Goal: Check status: Check status

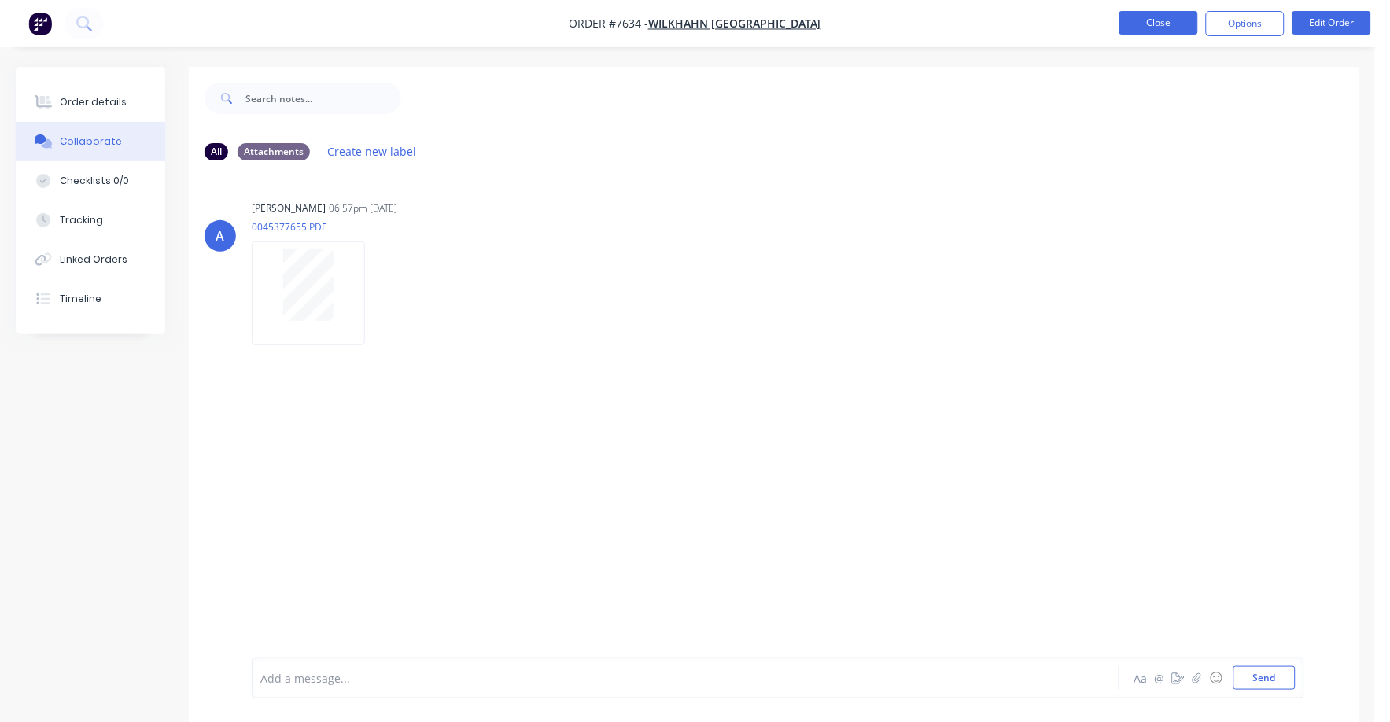
click at [1149, 18] on button "Close" at bounding box center [1159, 23] width 79 height 24
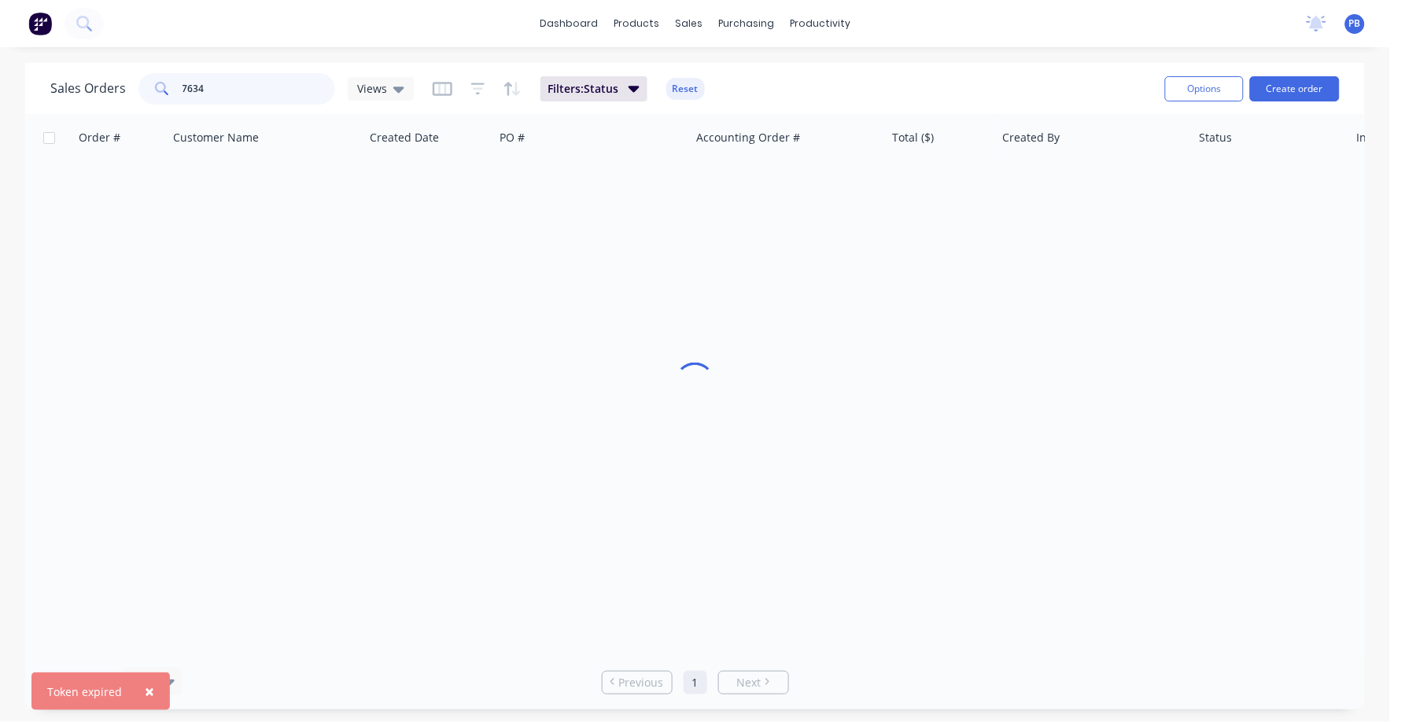
drag, startPoint x: 218, startPoint y: 86, endPoint x: 170, endPoint y: 86, distance: 48.0
click at [170, 86] on div "7634" at bounding box center [236, 88] width 197 height 31
click at [259, 92] on input "7634" at bounding box center [259, 88] width 153 height 31
click at [253, 90] on input "7634" at bounding box center [259, 88] width 153 height 31
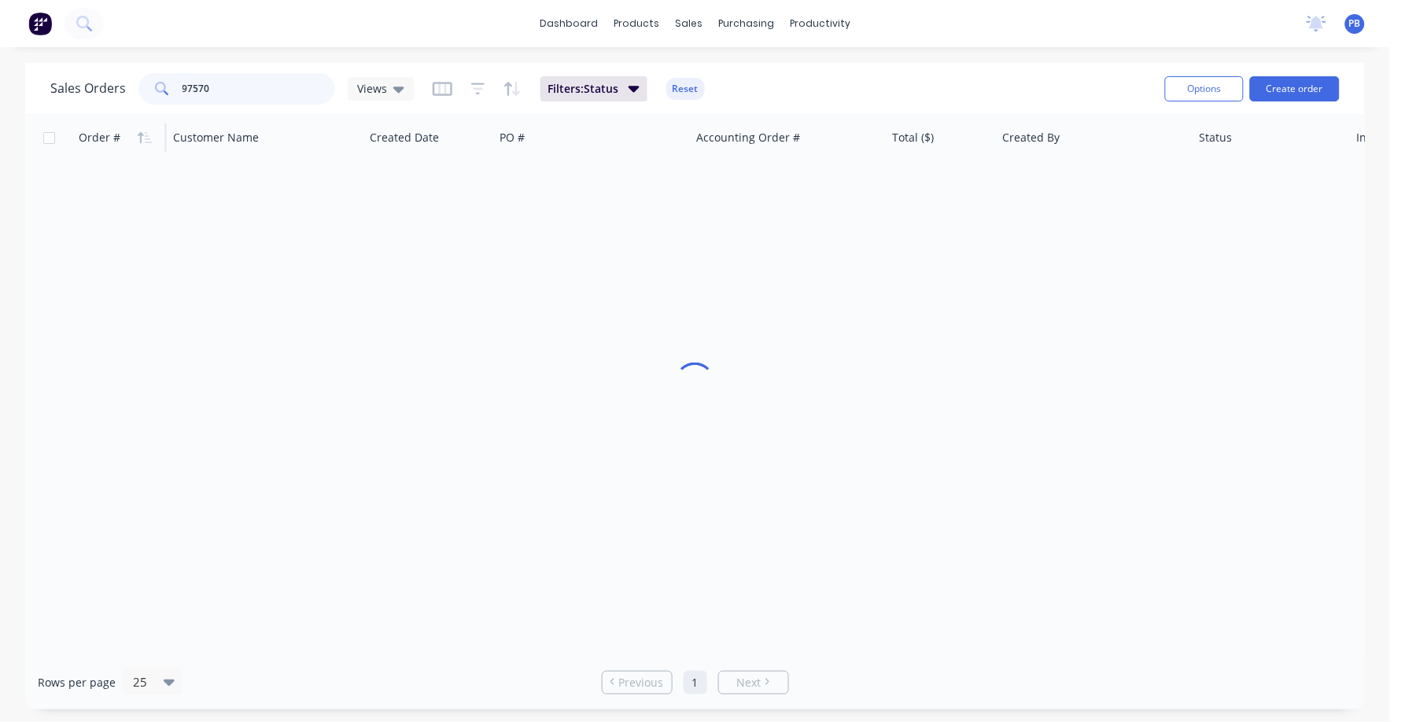
type input "97570"
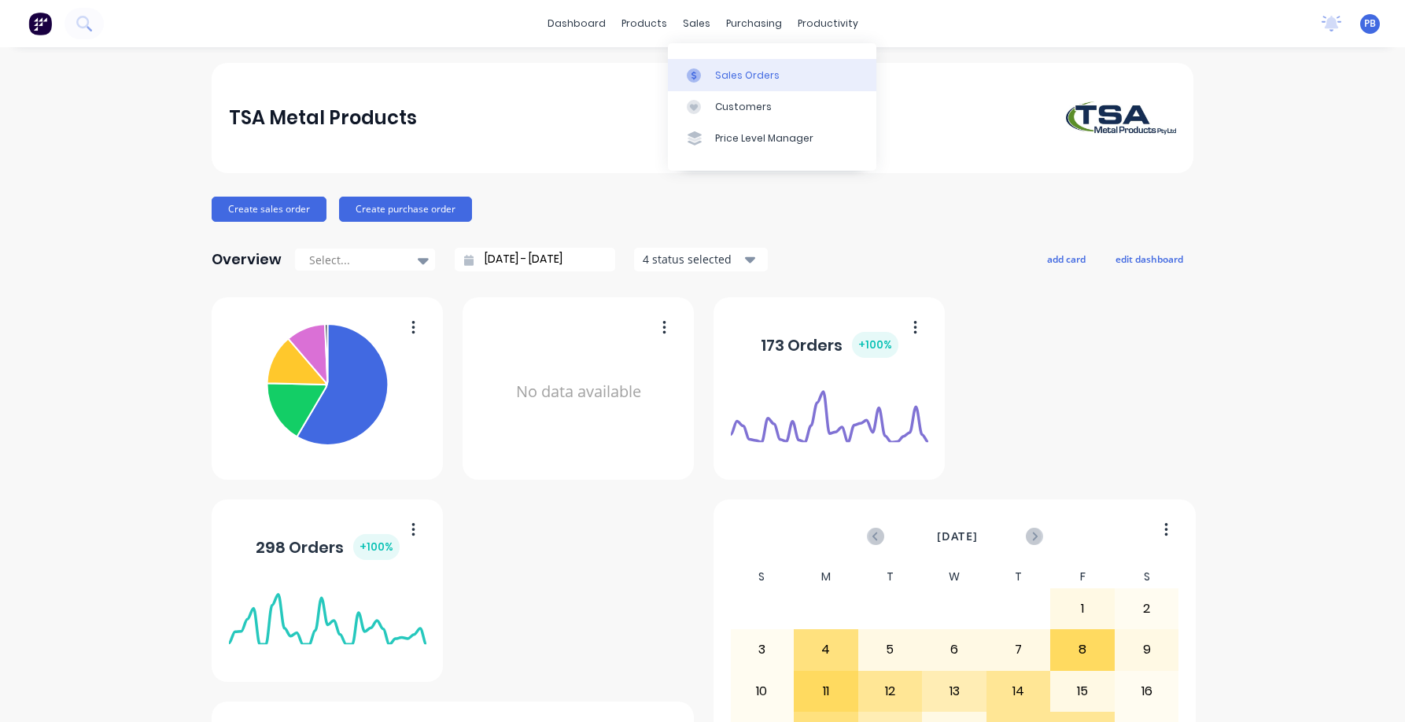
click at [725, 59] on div "Sales Orders Customers Price Level Manager" at bounding box center [772, 106] width 208 height 127
click at [731, 70] on div "Sales Orders" at bounding box center [747, 75] width 65 height 14
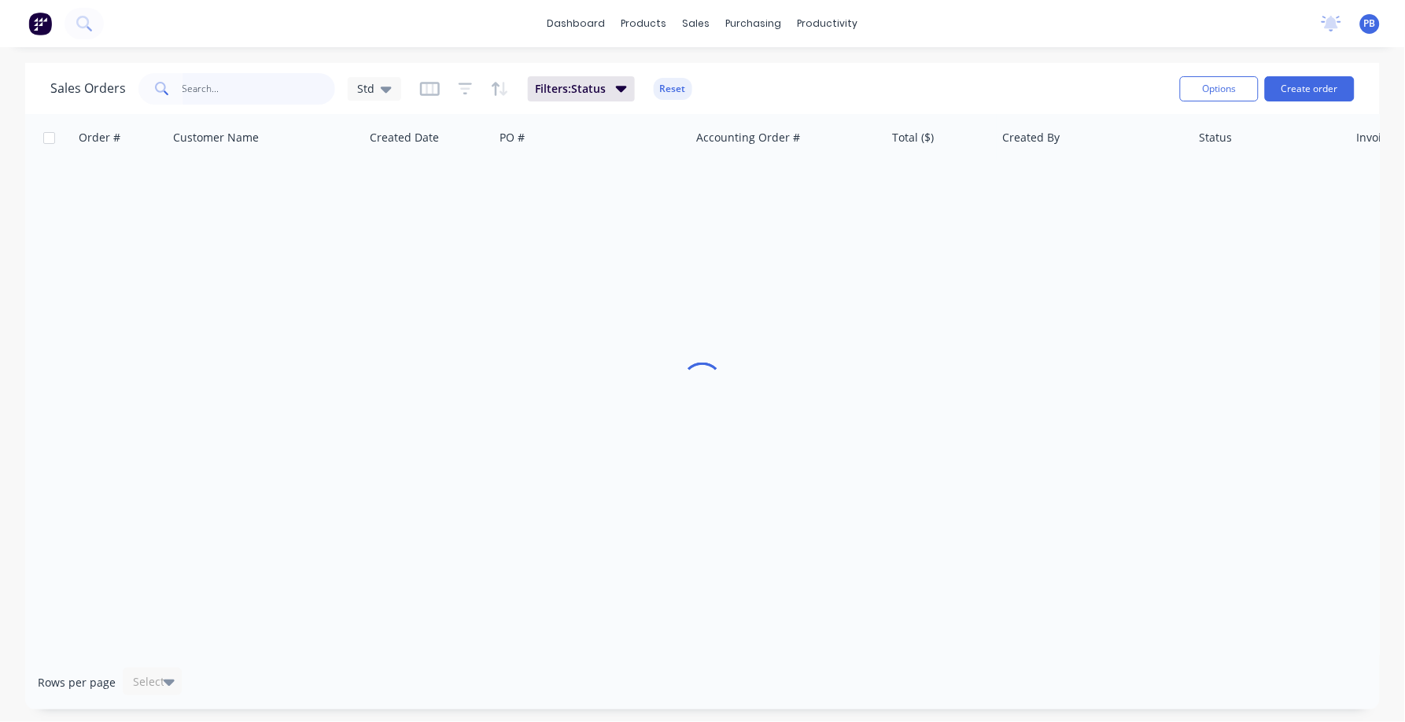
click at [205, 95] on input "text" at bounding box center [259, 88] width 153 height 31
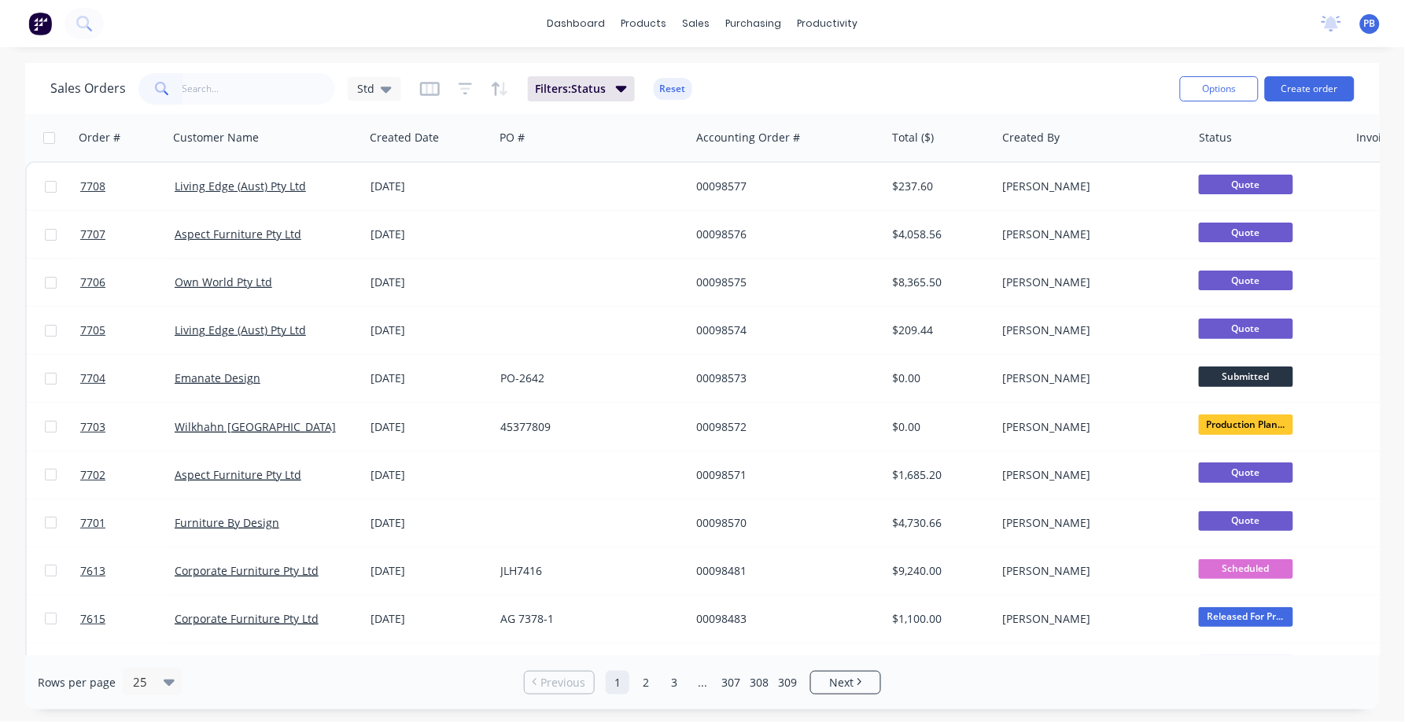
click at [224, 98] on div "Sales Orders Std Filters: Status Reset" at bounding box center [608, 88] width 1117 height 39
click at [220, 75] on input "text" at bounding box center [259, 88] width 153 height 31
type input "97570"
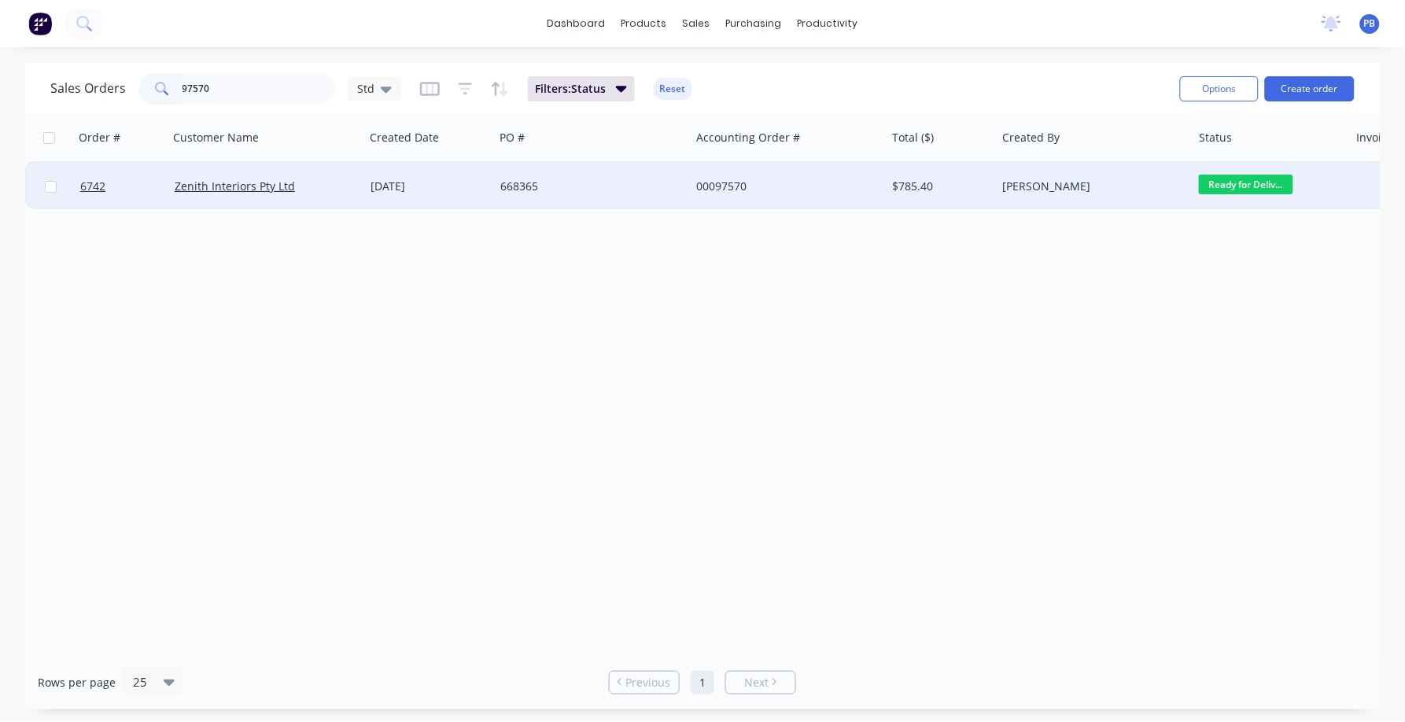
click at [731, 183] on div "00097570" at bounding box center [783, 187] width 175 height 16
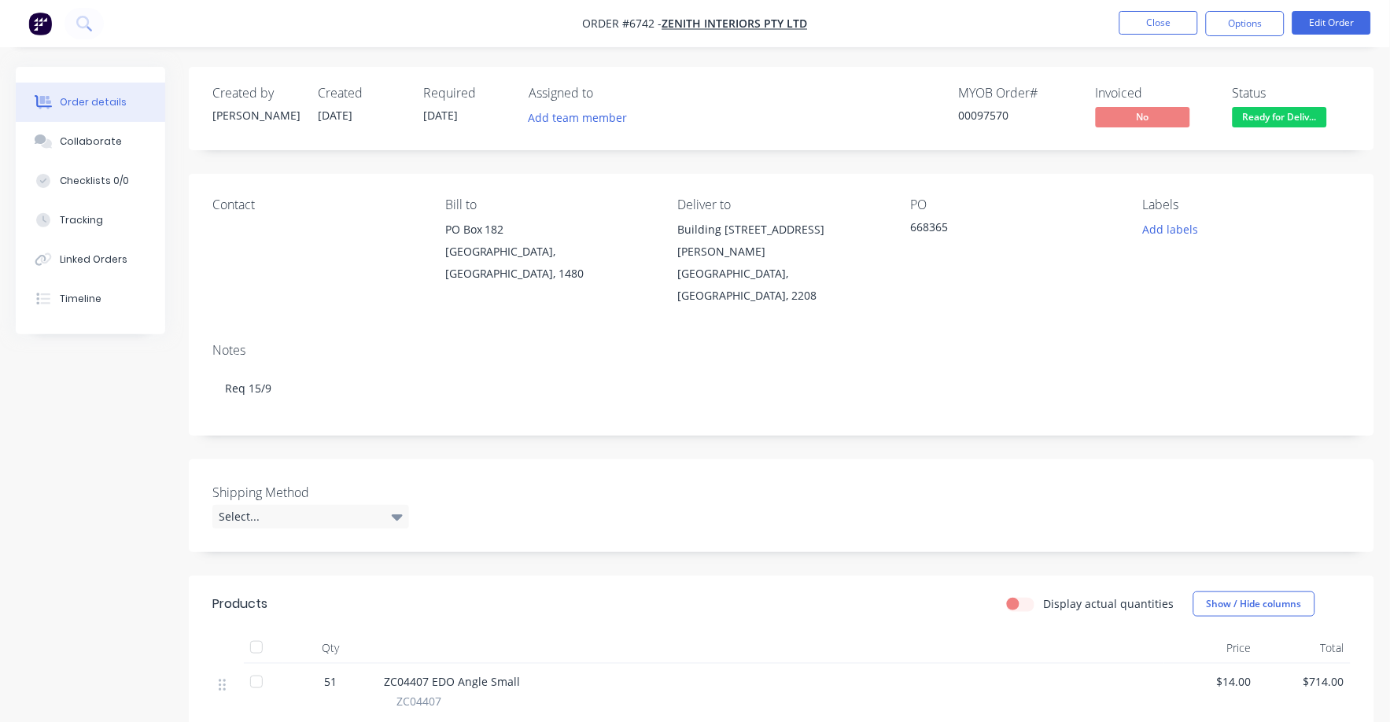
scroll to position [98, 0]
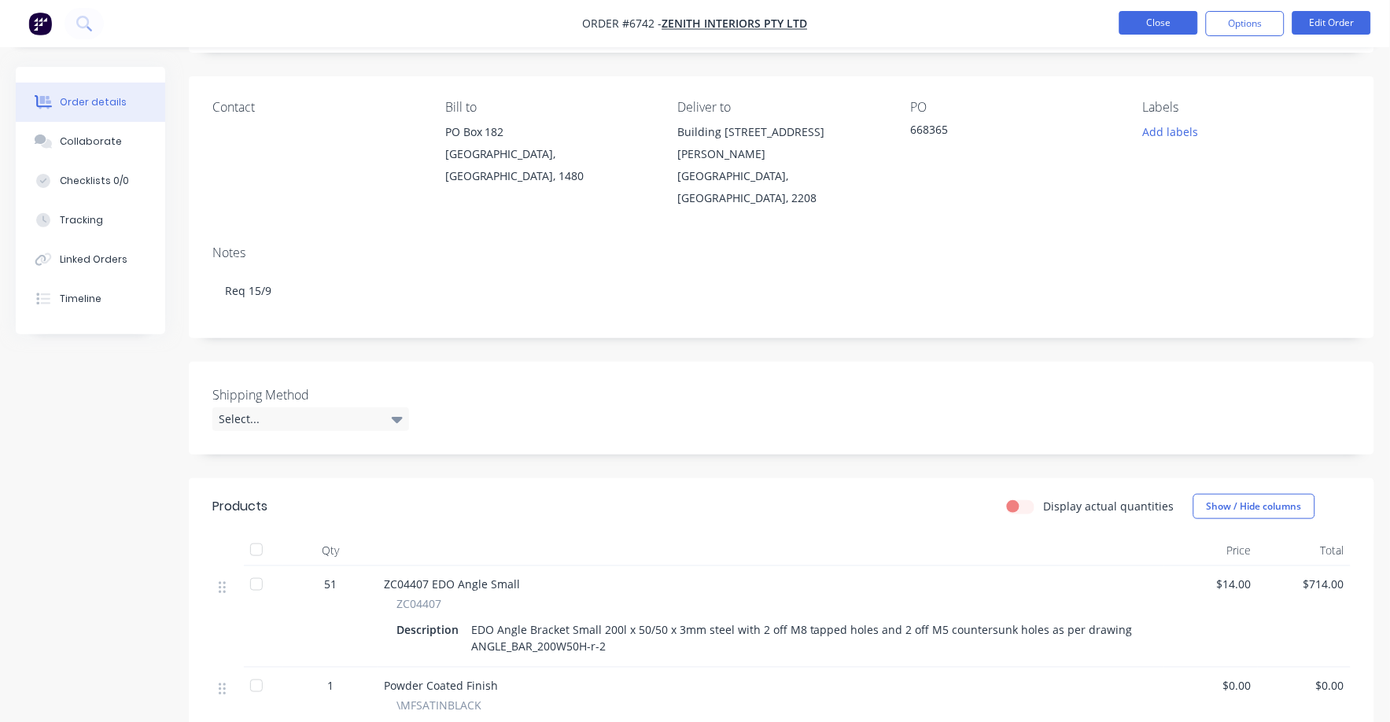
click at [1149, 28] on button "Close" at bounding box center [1159, 23] width 79 height 24
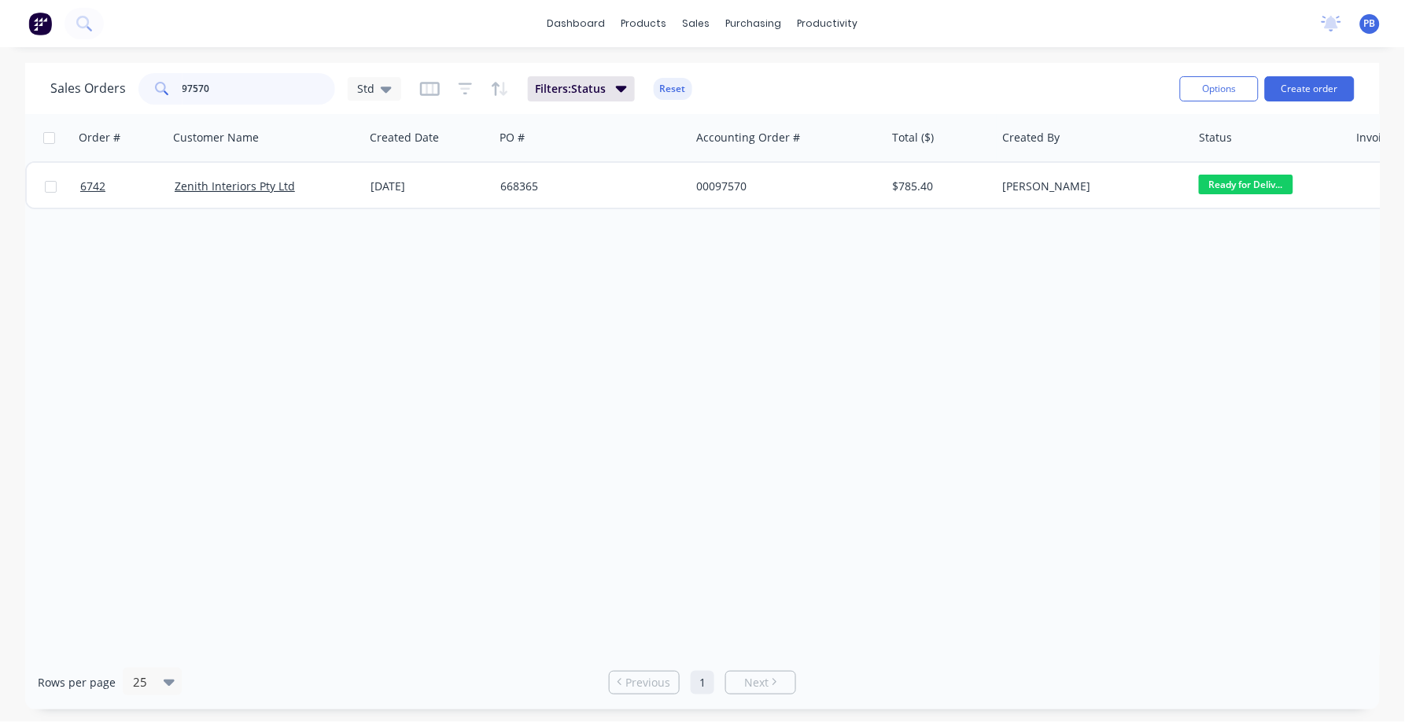
drag, startPoint x: 226, startPoint y: 93, endPoint x: 140, endPoint y: 81, distance: 86.6
click at [140, 81] on div "97570" at bounding box center [236, 88] width 197 height 31
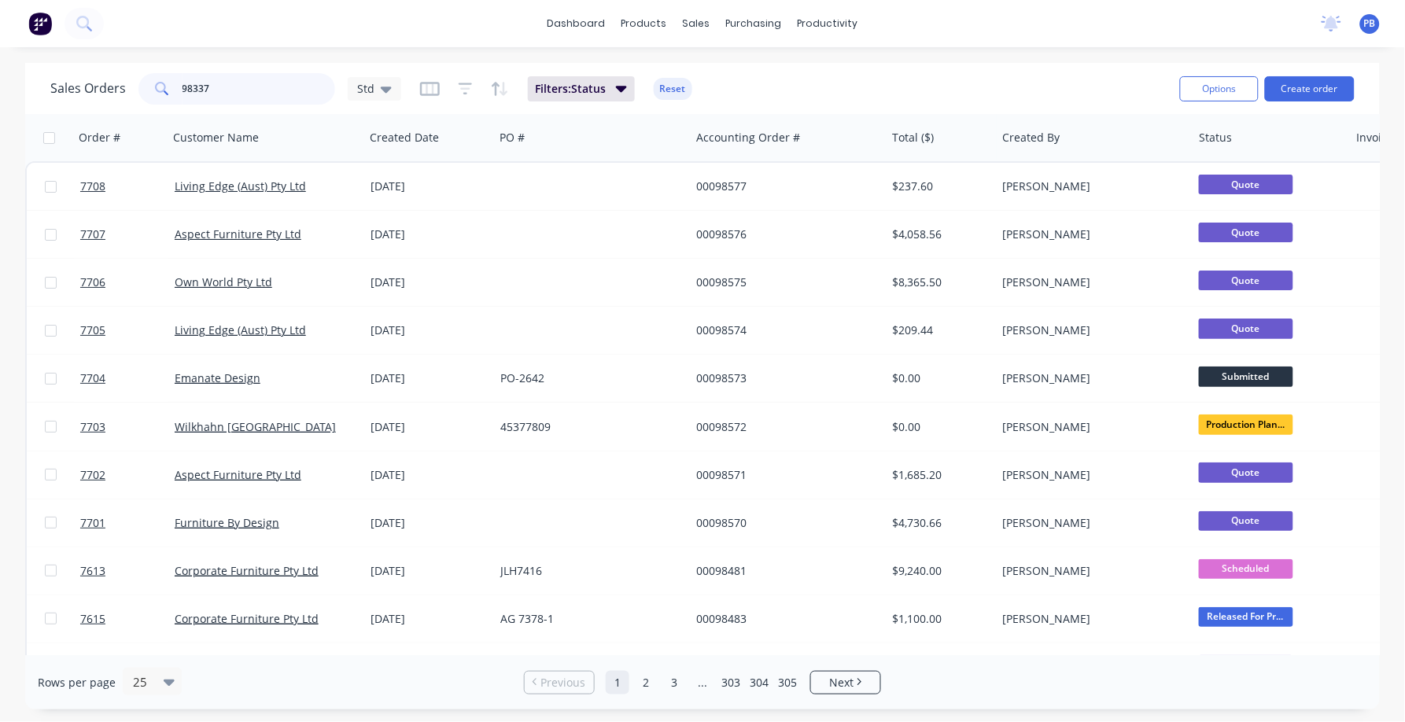
type input "98337"
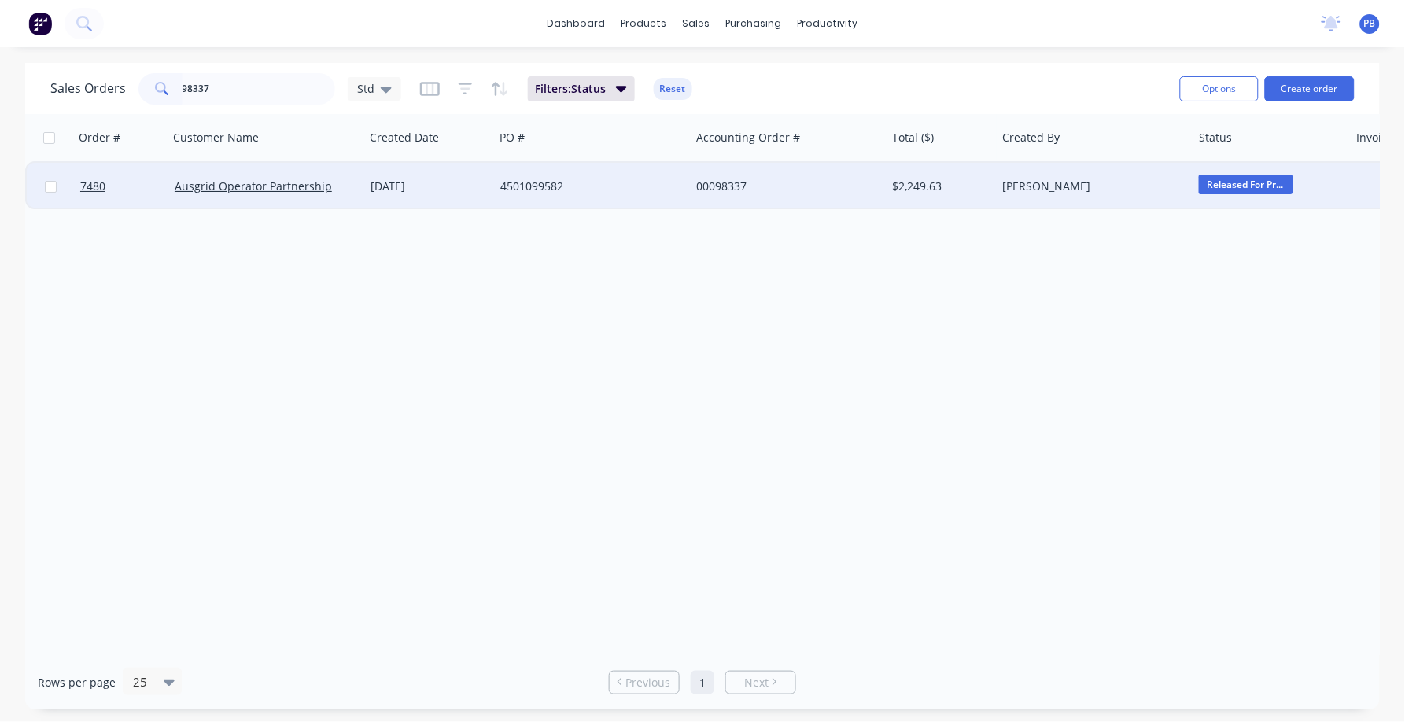
click at [725, 184] on div "00098337" at bounding box center [783, 187] width 175 height 16
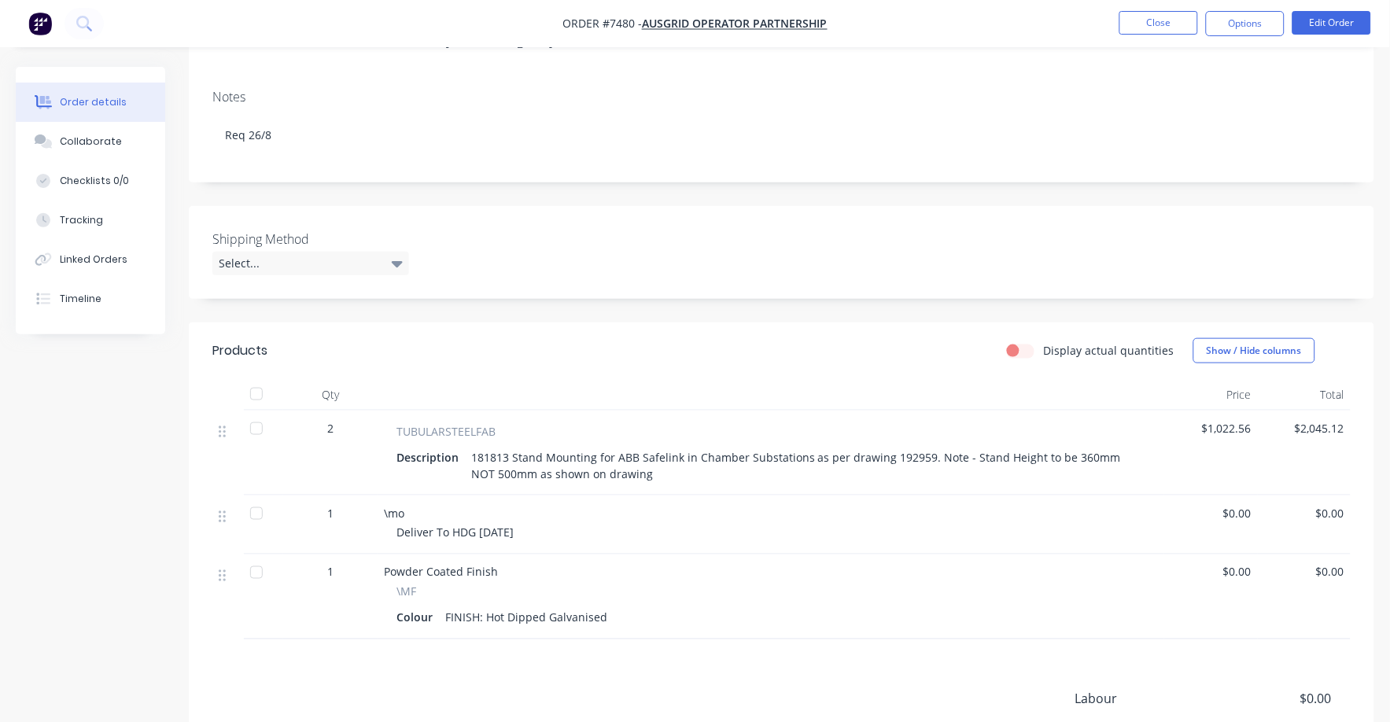
scroll to position [395, 0]
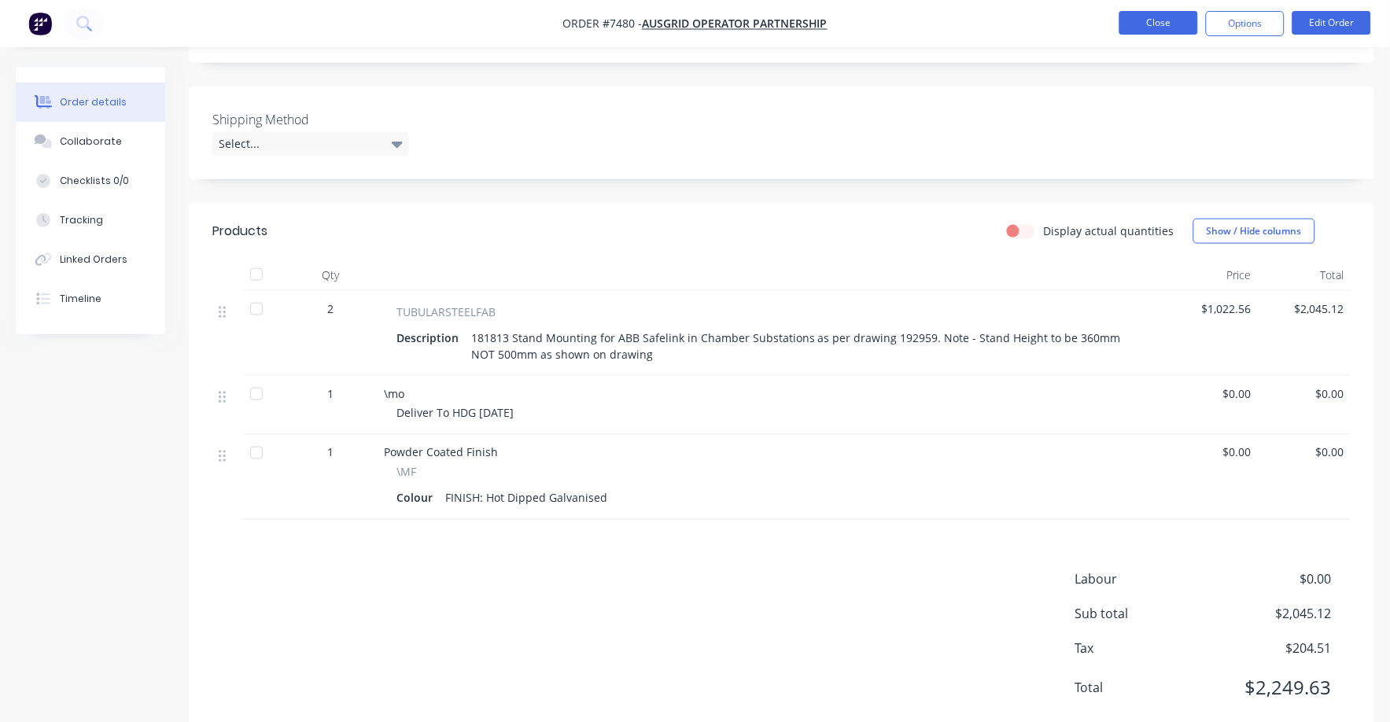
click at [1131, 21] on button "Close" at bounding box center [1159, 23] width 79 height 24
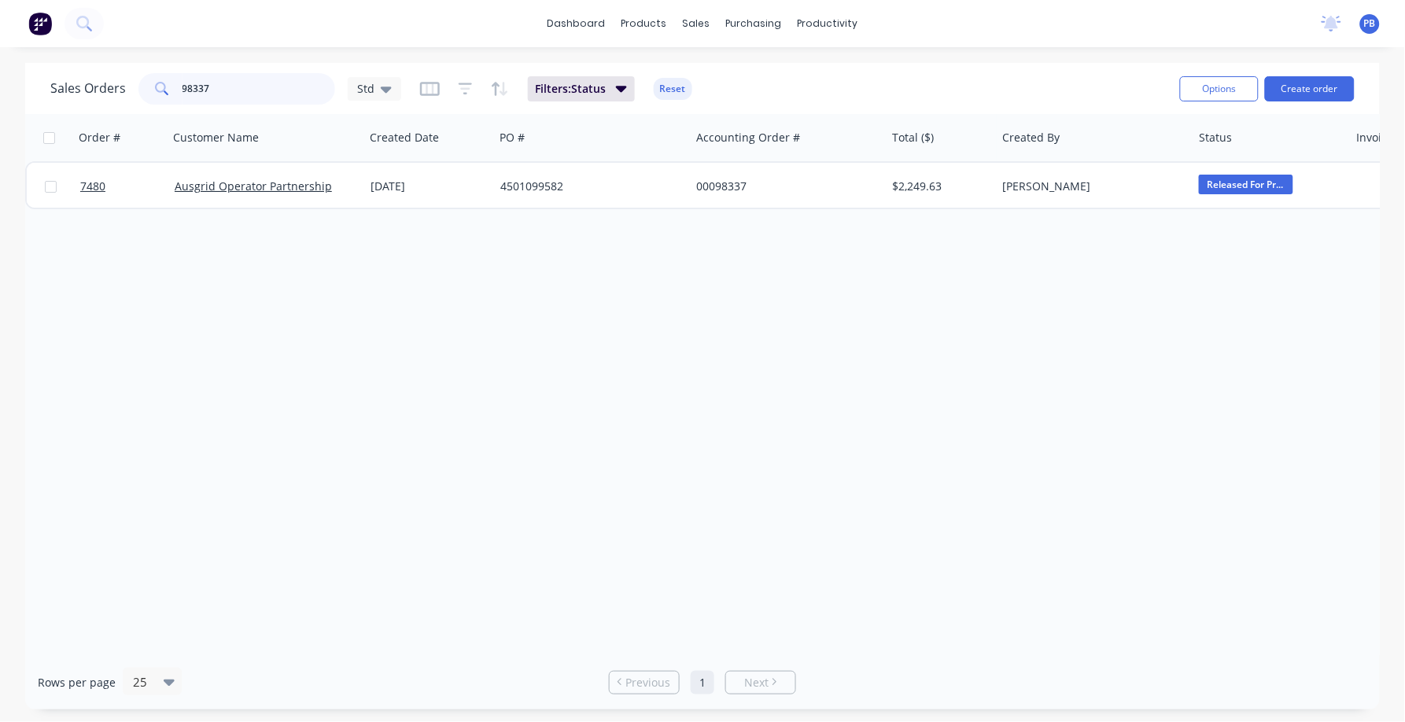
drag, startPoint x: 218, startPoint y: 90, endPoint x: 162, endPoint y: 84, distance: 56.1
click at [162, 84] on div "98337" at bounding box center [236, 88] width 197 height 31
